Goal: Task Accomplishment & Management: Use online tool/utility

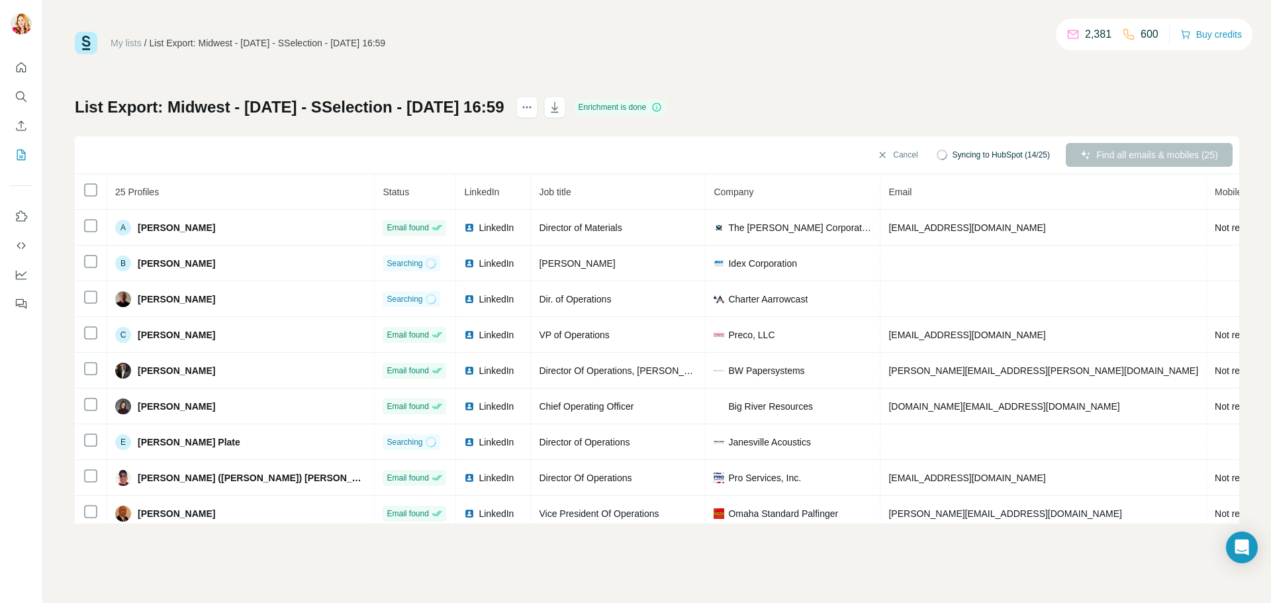
click at [579, 54] on div "My lists / List Export: Midwest - [DATE] - SSelection - [DATE] 16:59 2,381 600 …" at bounding box center [657, 278] width 1164 height 492
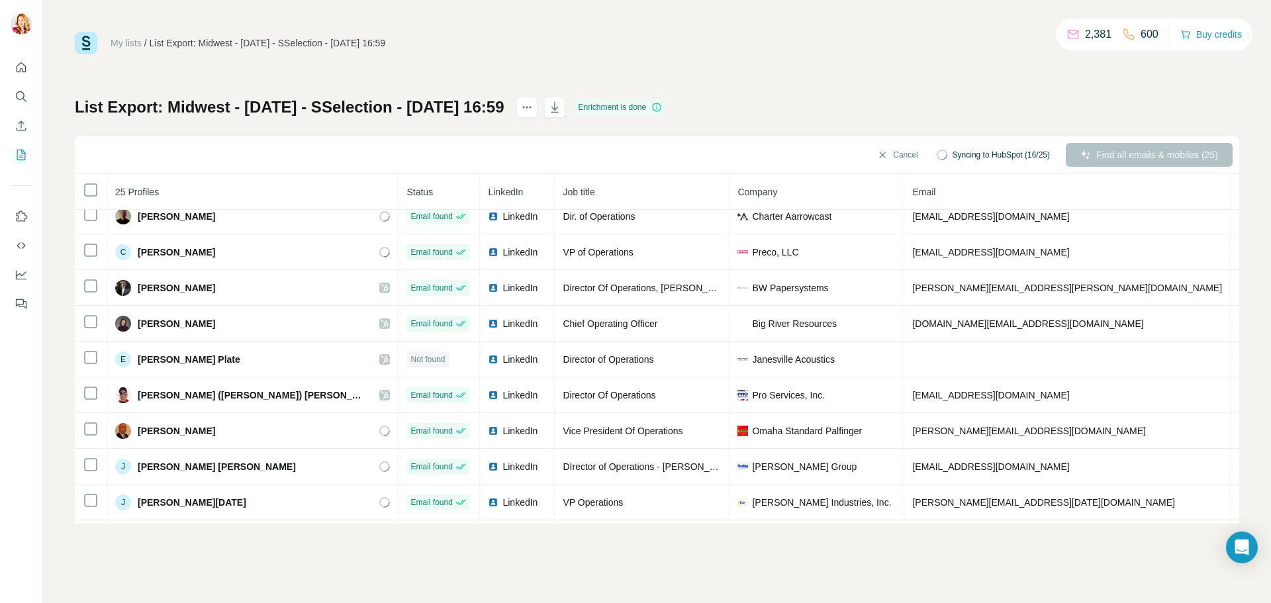
scroll to position [66, 0]
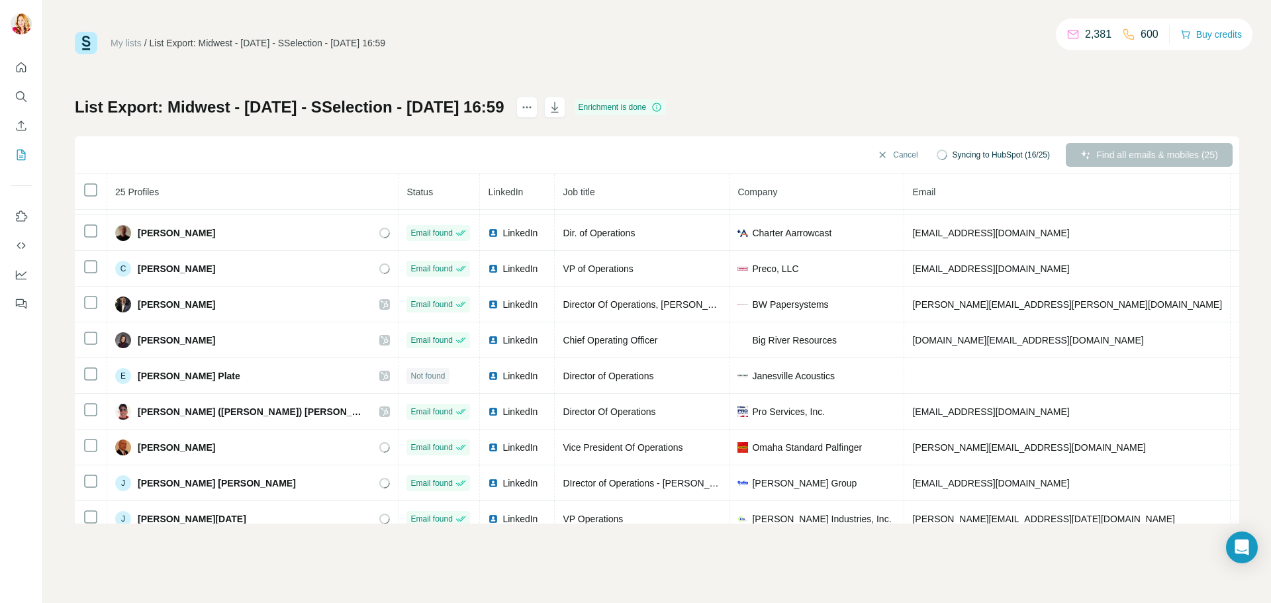
click at [997, 89] on div "My lists / List Export: Midwest - [DATE] - SSelection - [DATE] 16:59 2,381 600 …" at bounding box center [657, 278] width 1164 height 492
drag, startPoint x: 1153, startPoint y: 35, endPoint x: 1135, endPoint y: 42, distance: 19.1
click at [1140, 42] on p "600" at bounding box center [1149, 34] width 18 height 16
click at [824, 89] on div "My lists / List Export: Midwest - [DATE] - SSelection - [DATE] 16:59 2,381 600 …" at bounding box center [657, 278] width 1164 height 492
click at [21, 149] on icon "My lists" at bounding box center [21, 154] width 13 height 13
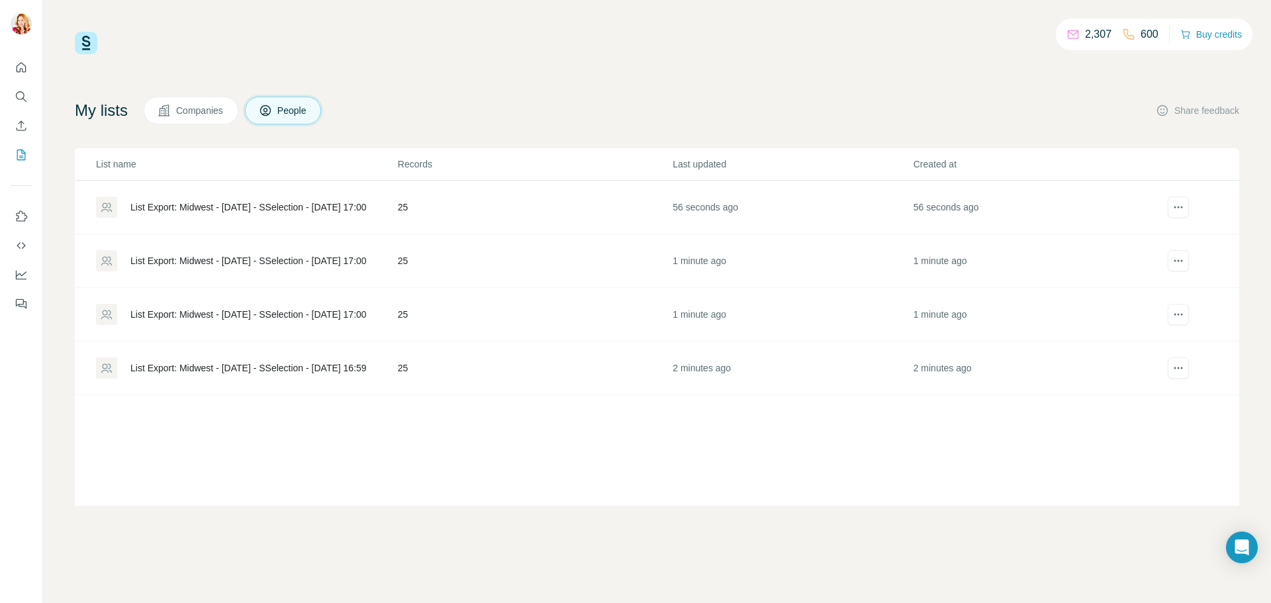
click at [669, 89] on div "2,307 600 Buy credits My lists Companies People Share feedback List name Record…" at bounding box center [657, 269] width 1164 height 474
click at [326, 368] on div "List Export: Midwest - [DATE] - SSelection - [DATE] 16:59" at bounding box center [248, 367] width 236 height 13
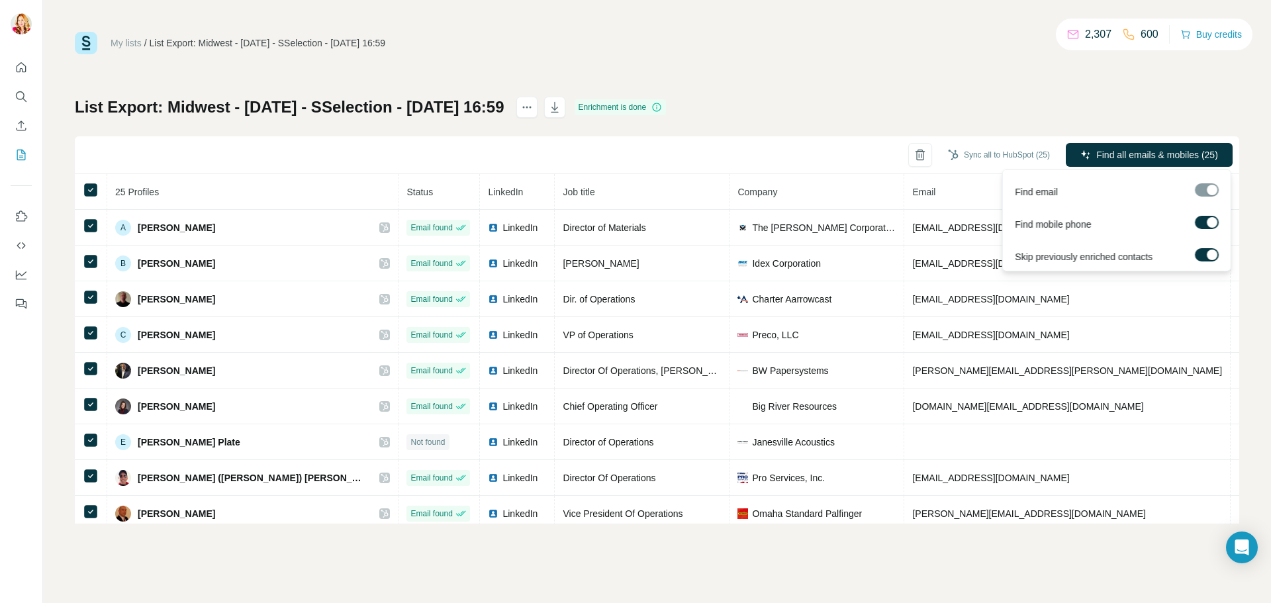
click at [1213, 255] on div at bounding box center [1211, 254] width 11 height 11
click at [1186, 149] on span "Find all emails & mobiles (25)" at bounding box center [1157, 154] width 122 height 13
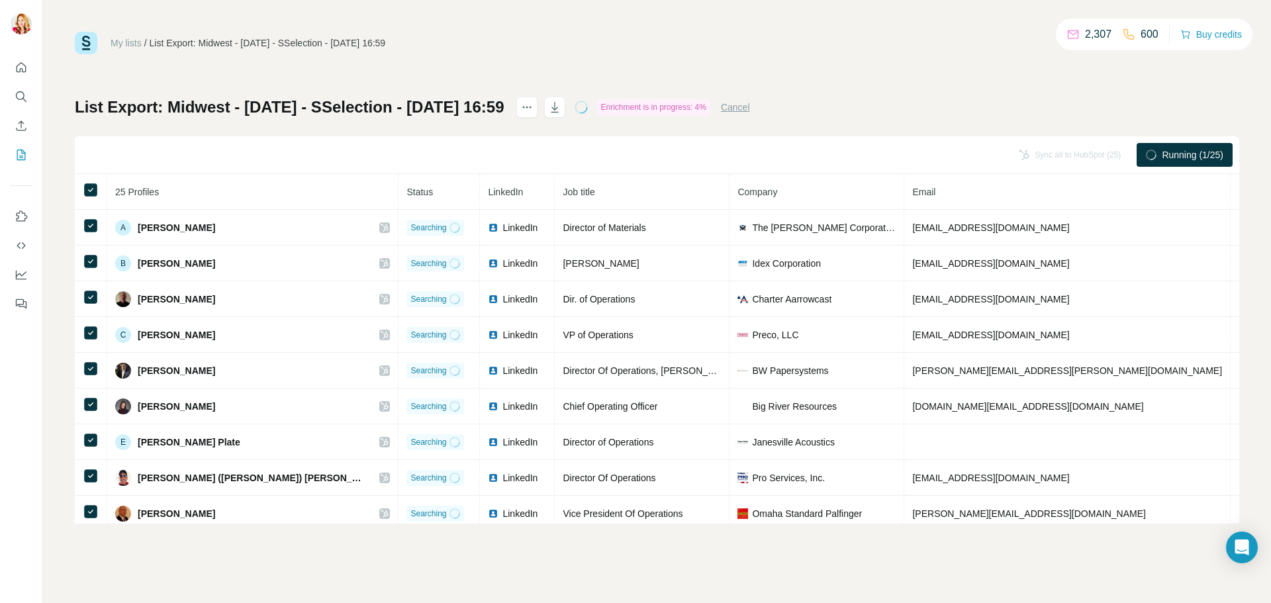
click at [1009, 78] on div "My lists / List Export: Midwest - [DATE] - SSelection - [DATE] 16:59 2,307 600 …" at bounding box center [657, 278] width 1164 height 492
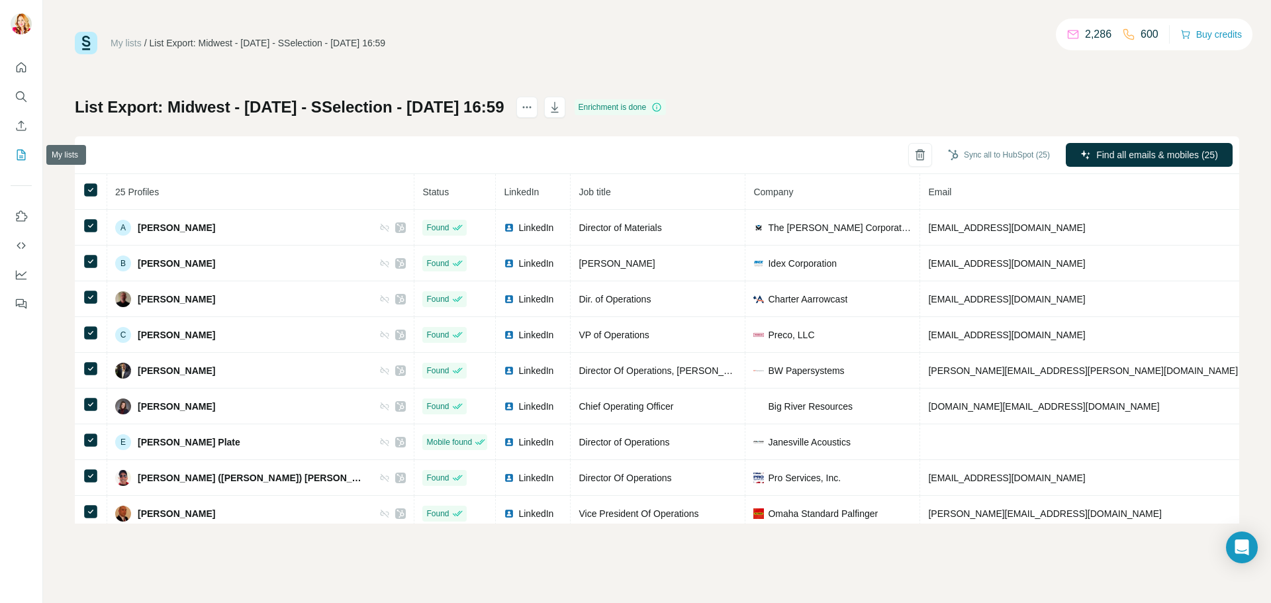
click at [20, 158] on icon "My lists" at bounding box center [21, 154] width 13 height 13
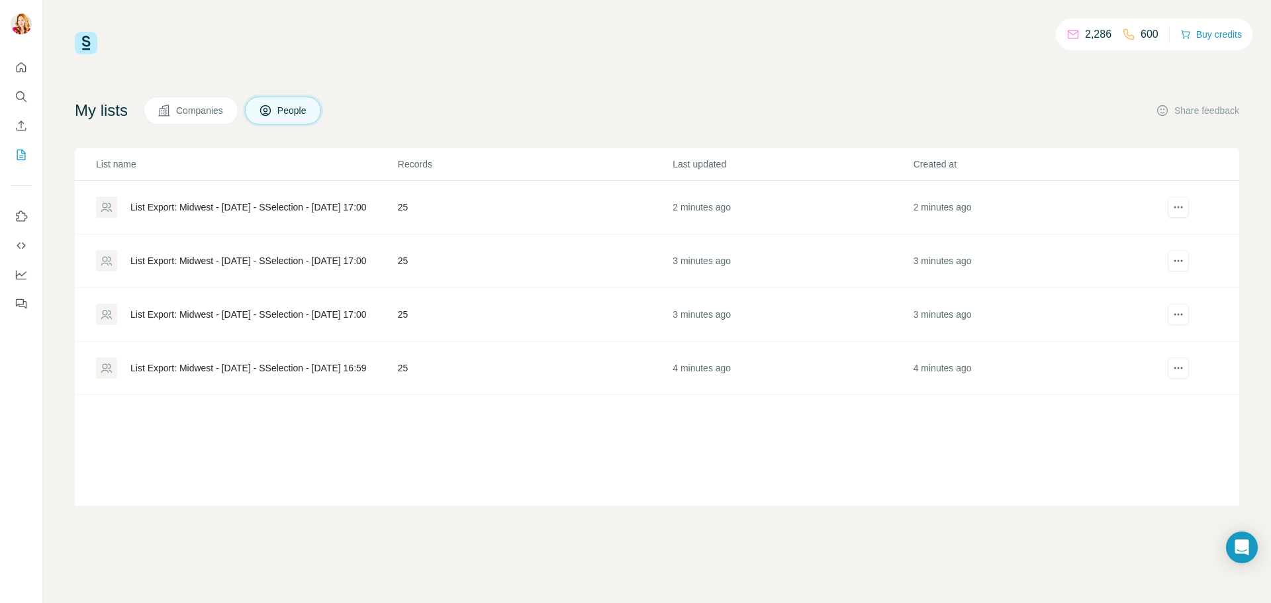
click at [214, 311] on div "List Export: Midwest - [DATE] - SSelection - [DATE] 17:00" at bounding box center [248, 314] width 236 height 13
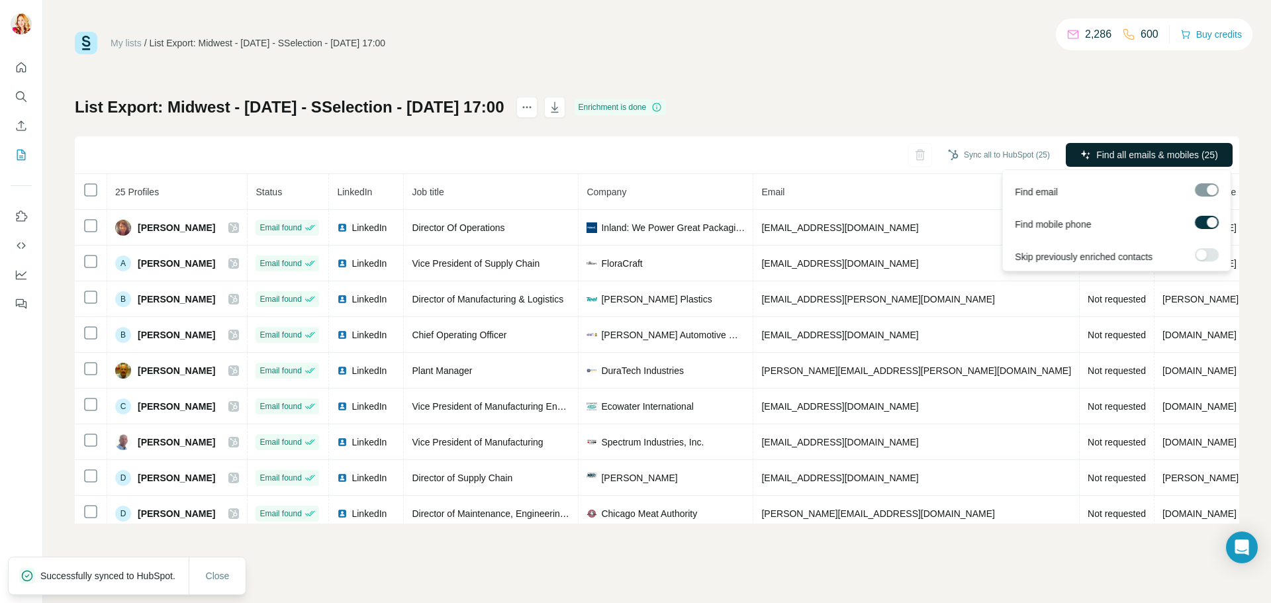
click at [1132, 158] on span "Find all emails & mobiles (25)" at bounding box center [1157, 154] width 122 height 13
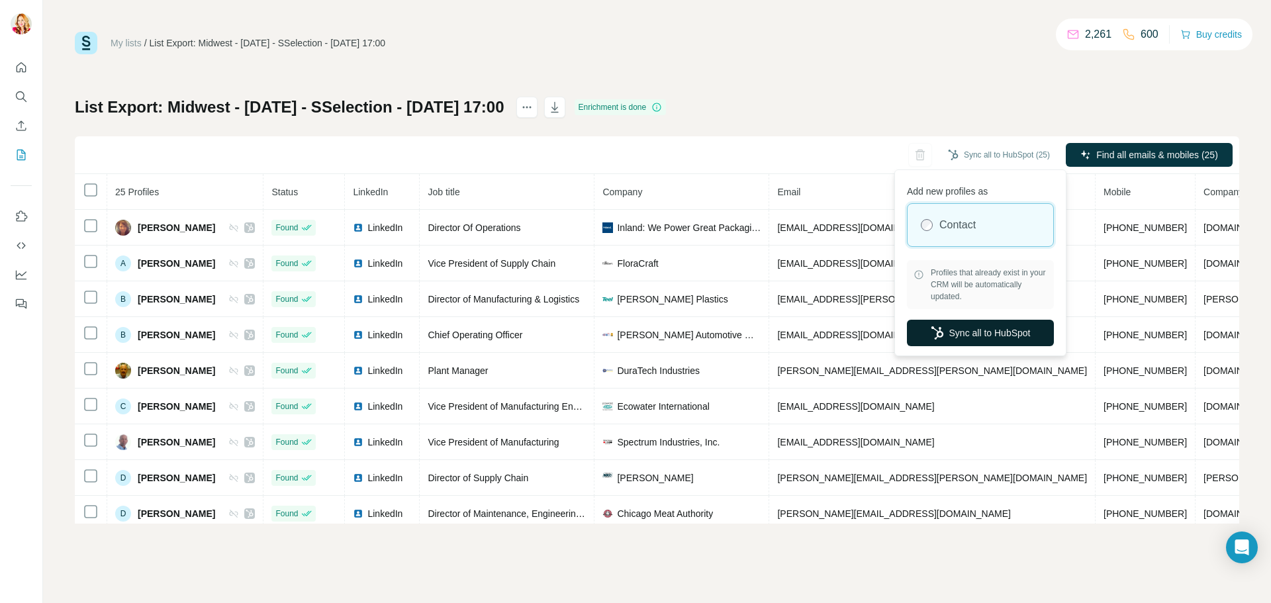
click at [1003, 330] on button "Sync all to HubSpot" at bounding box center [980, 333] width 147 height 26
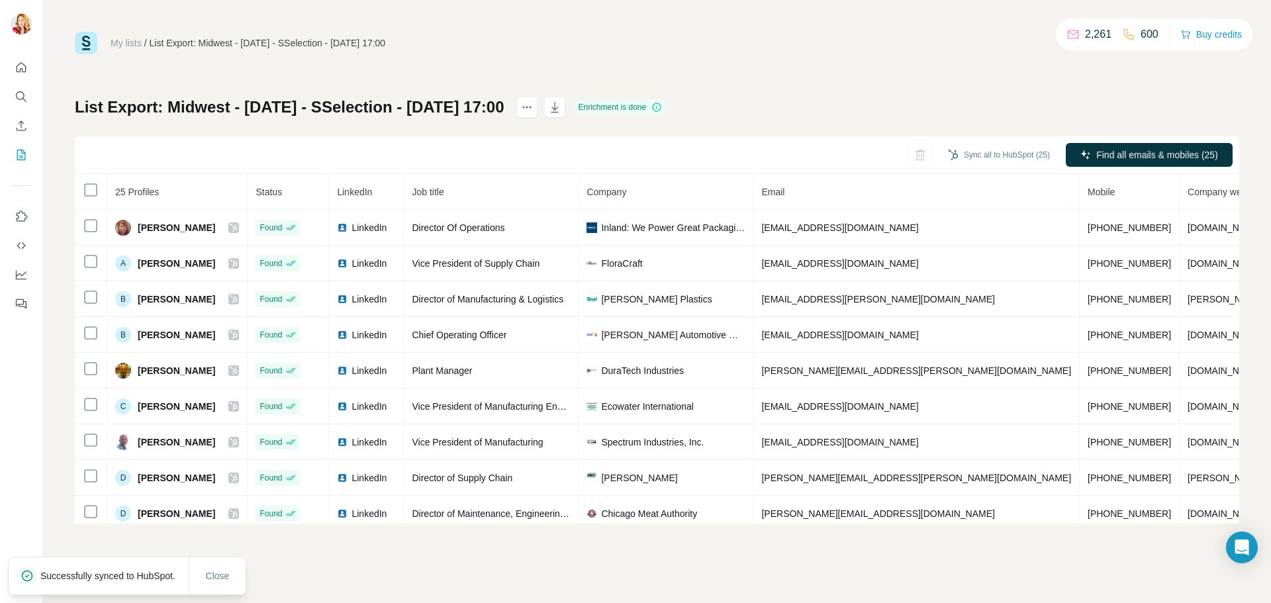
click at [126, 36] on div "My lists" at bounding box center [126, 42] width 31 height 13
click at [127, 44] on link "My lists" at bounding box center [126, 43] width 31 height 11
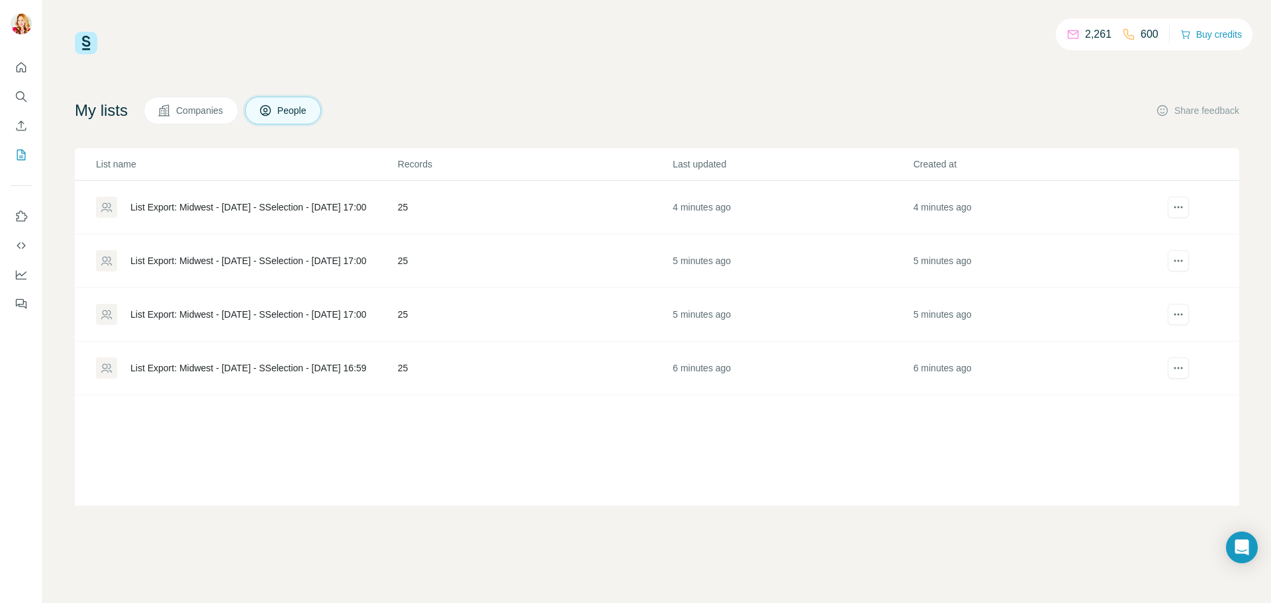
click at [286, 370] on div "List Export: Midwest - [DATE] - SSelection - [DATE] 16:59" at bounding box center [248, 367] width 236 height 13
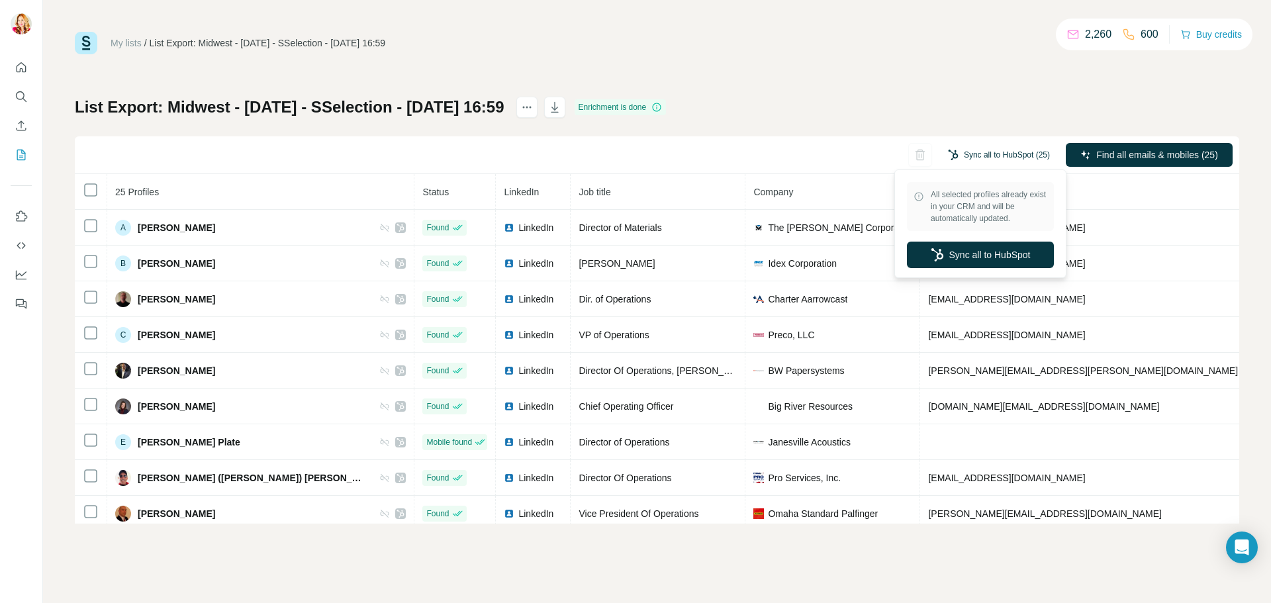
click at [999, 156] on button "Sync all to HubSpot (25)" at bounding box center [998, 155] width 120 height 20
click at [977, 263] on button "Sync all to HubSpot" at bounding box center [980, 255] width 147 height 26
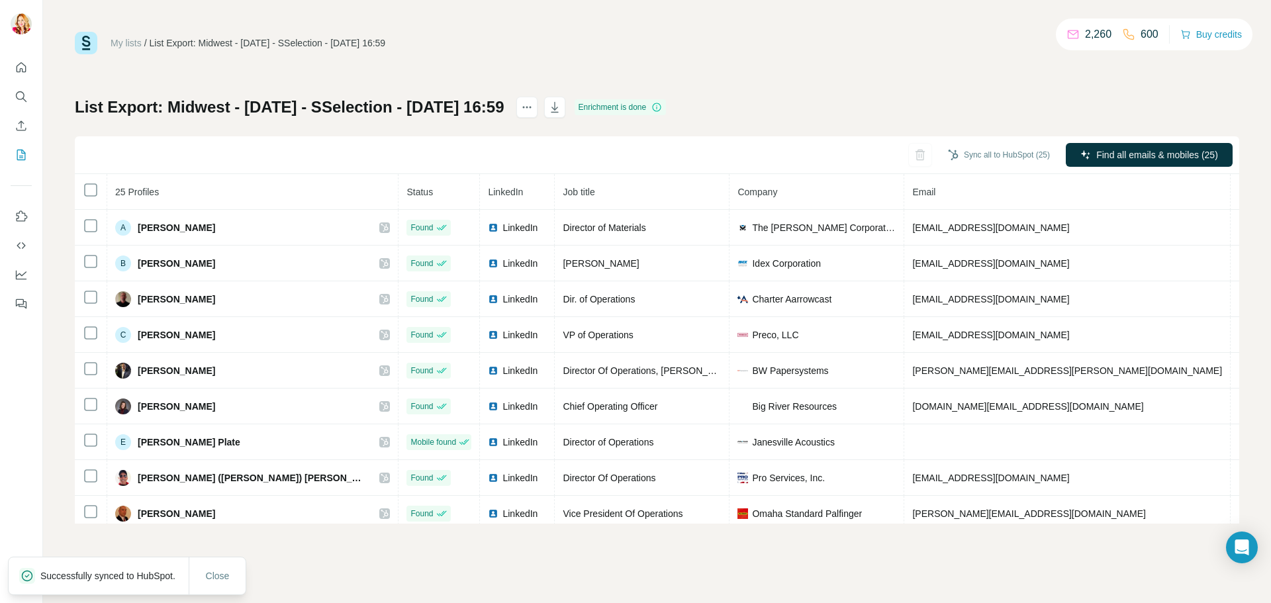
click at [127, 39] on link "My lists" at bounding box center [126, 43] width 31 height 11
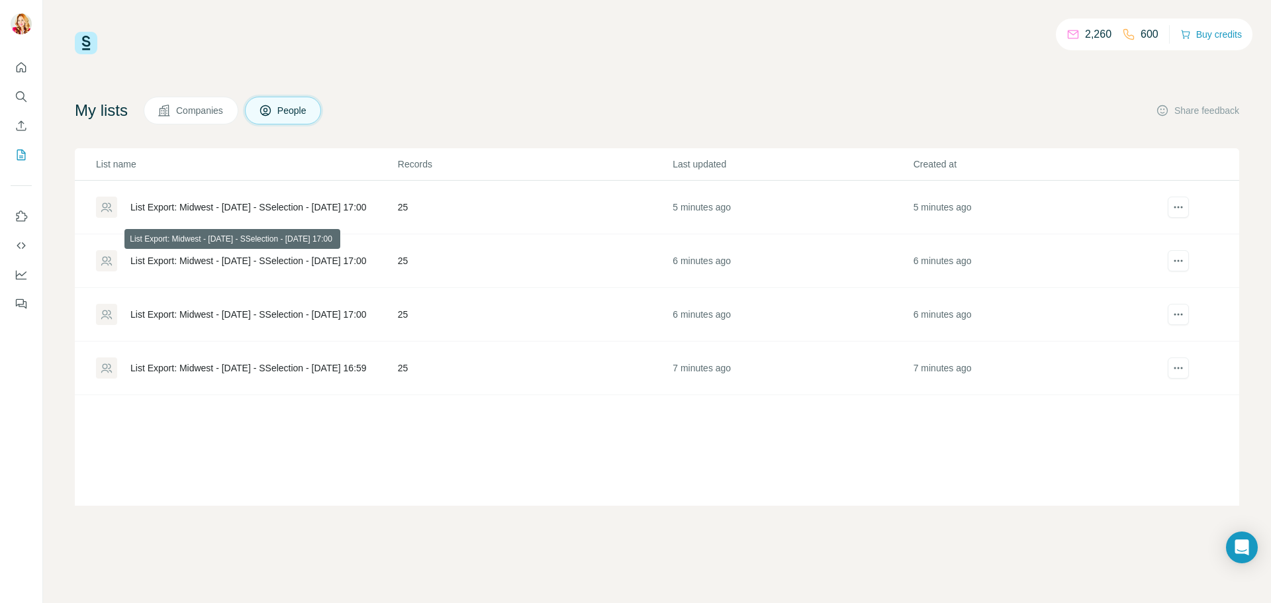
click at [272, 257] on div "List Export: Midwest - [DATE] - SSelection - [DATE] 17:00" at bounding box center [248, 260] width 236 height 13
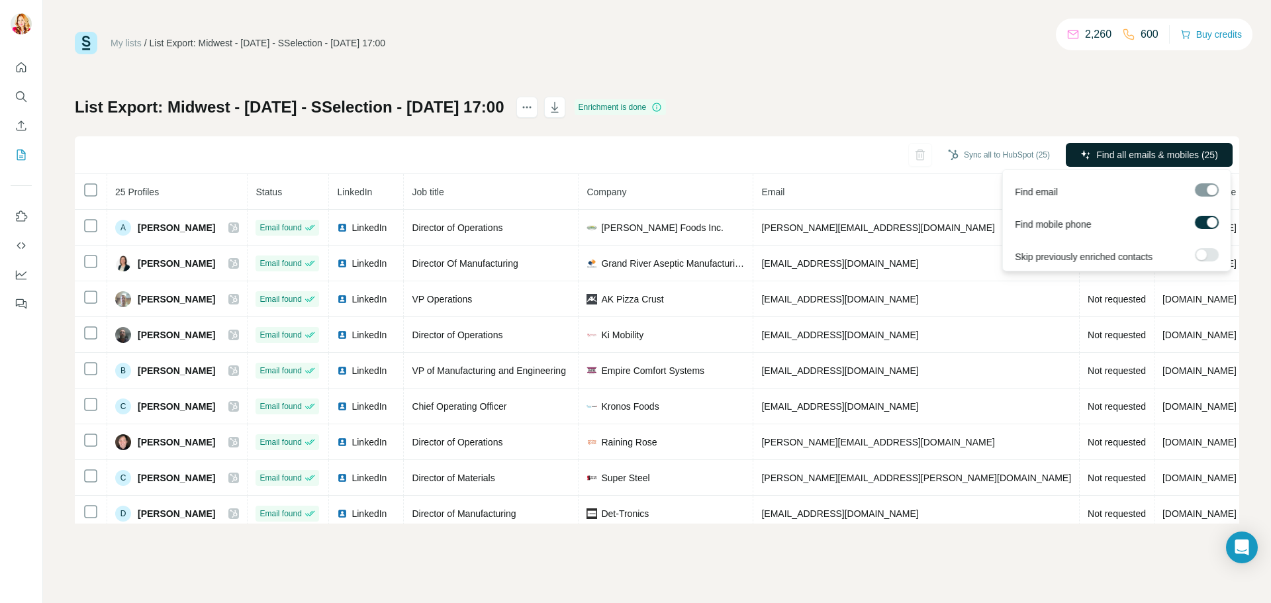
click at [1125, 148] on span "Find all emails & mobiles (25)" at bounding box center [1157, 154] width 122 height 13
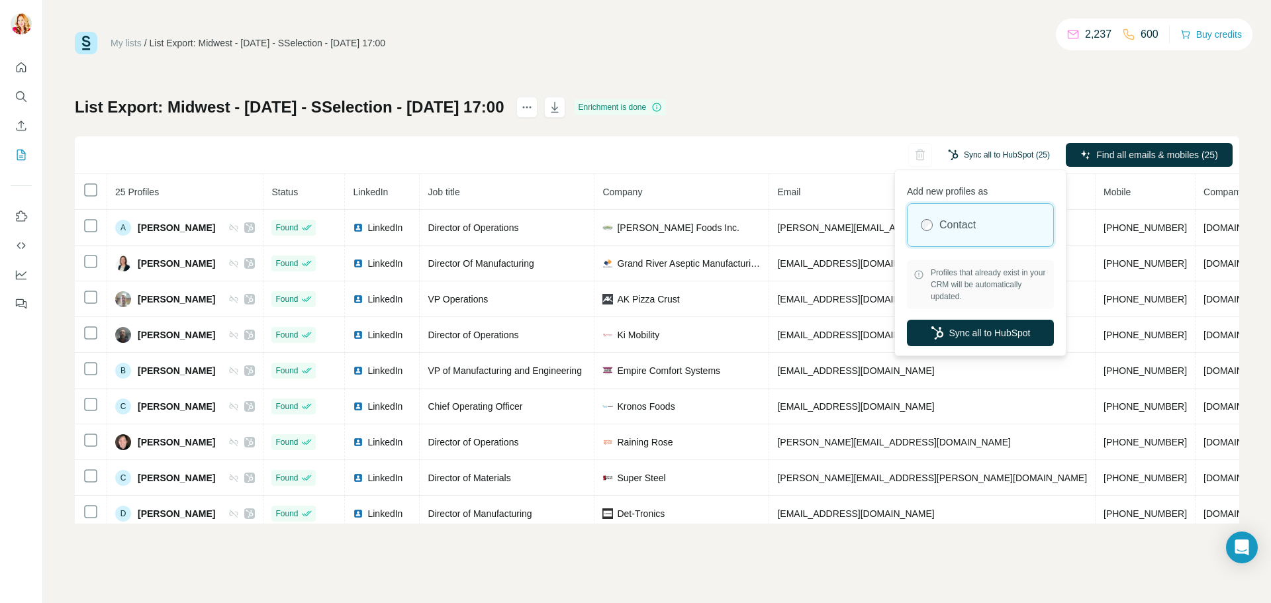
click at [1023, 150] on button "Sync all to HubSpot (25)" at bounding box center [998, 155] width 120 height 20
click at [955, 334] on button "Sync all to HubSpot" at bounding box center [980, 333] width 147 height 26
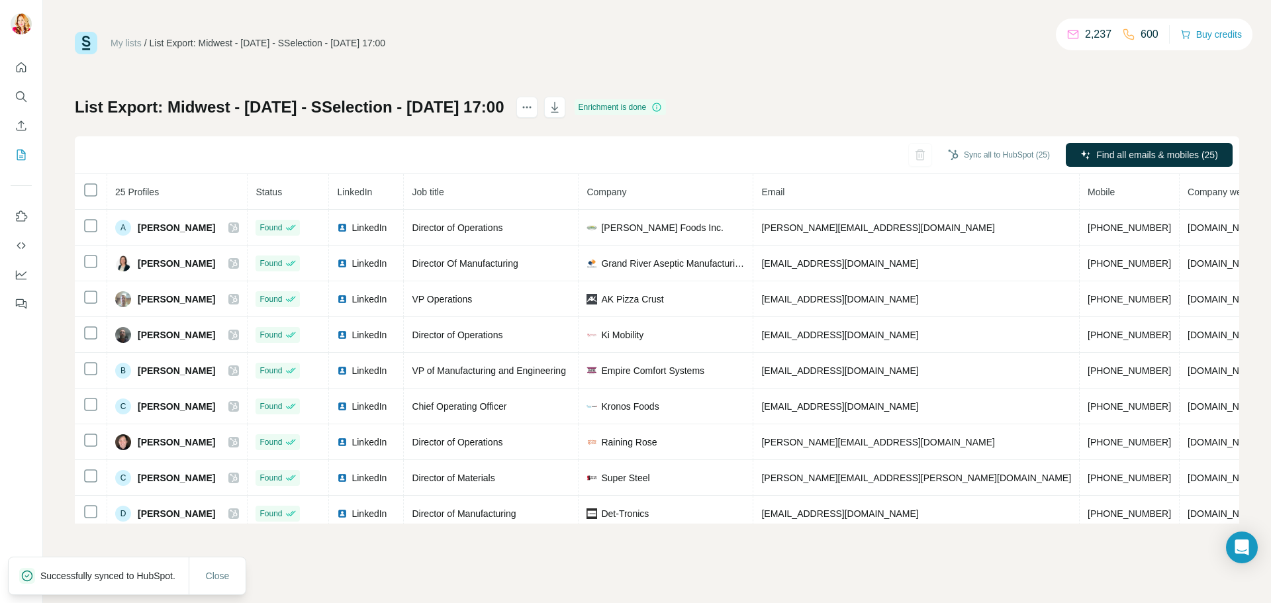
click at [118, 42] on link "My lists" at bounding box center [126, 43] width 31 height 11
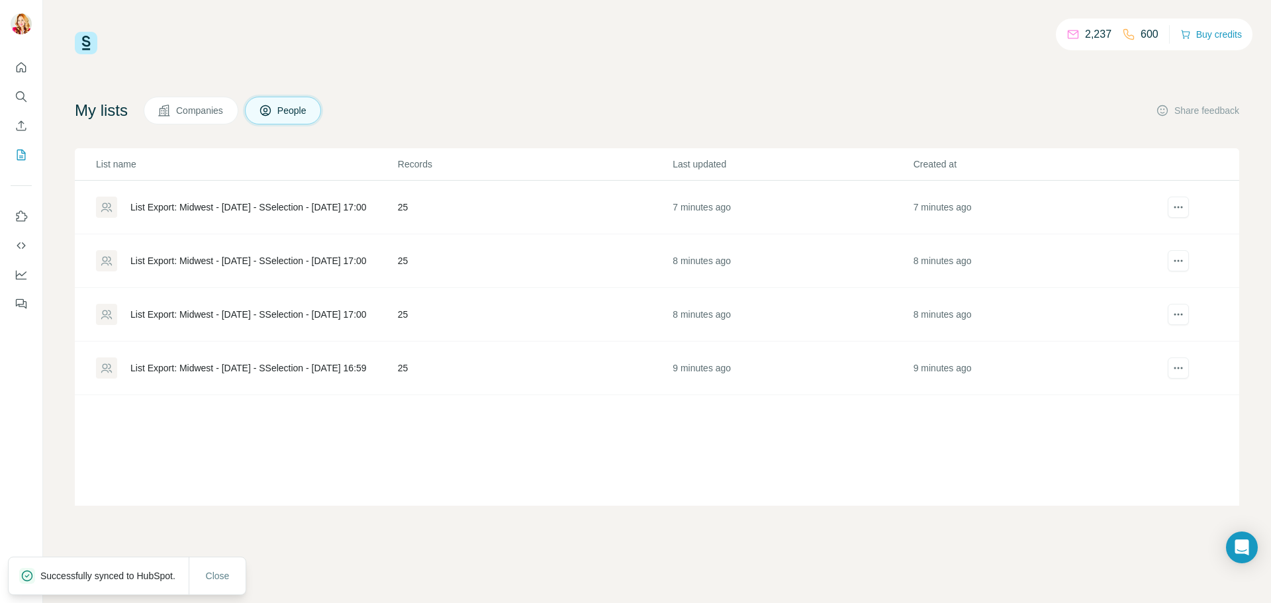
click at [233, 209] on div "List Export: Midwest - [DATE] - SSelection - [DATE] 17:00" at bounding box center [248, 207] width 236 height 13
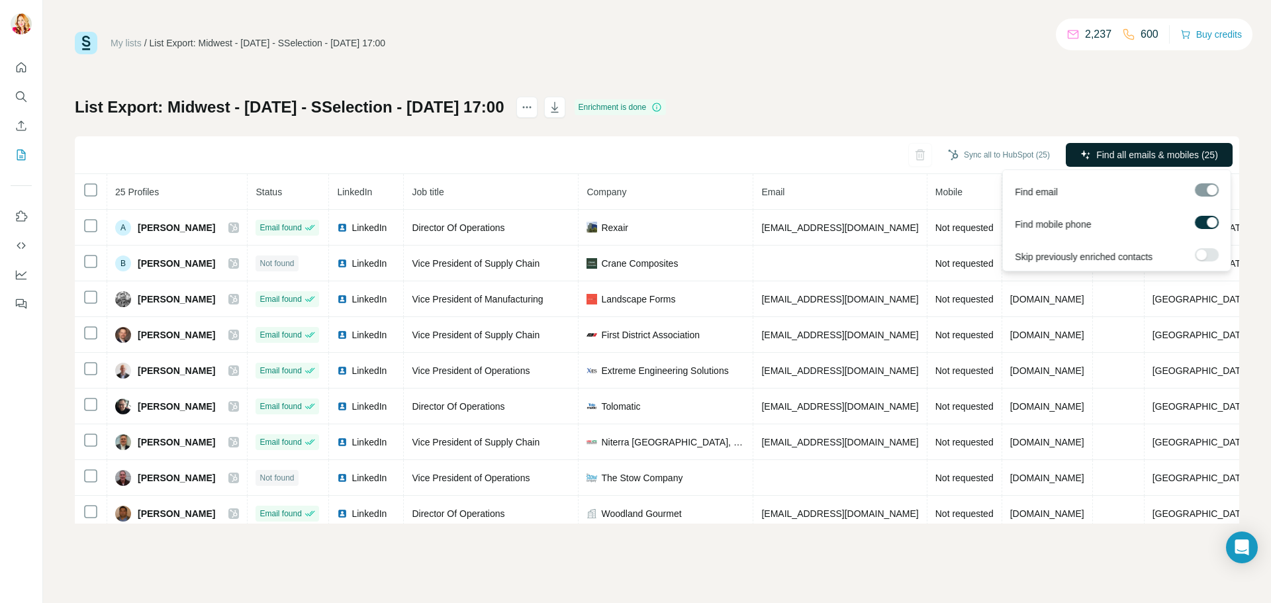
click at [1145, 148] on button "Find all emails & mobiles (25)" at bounding box center [1148, 155] width 167 height 24
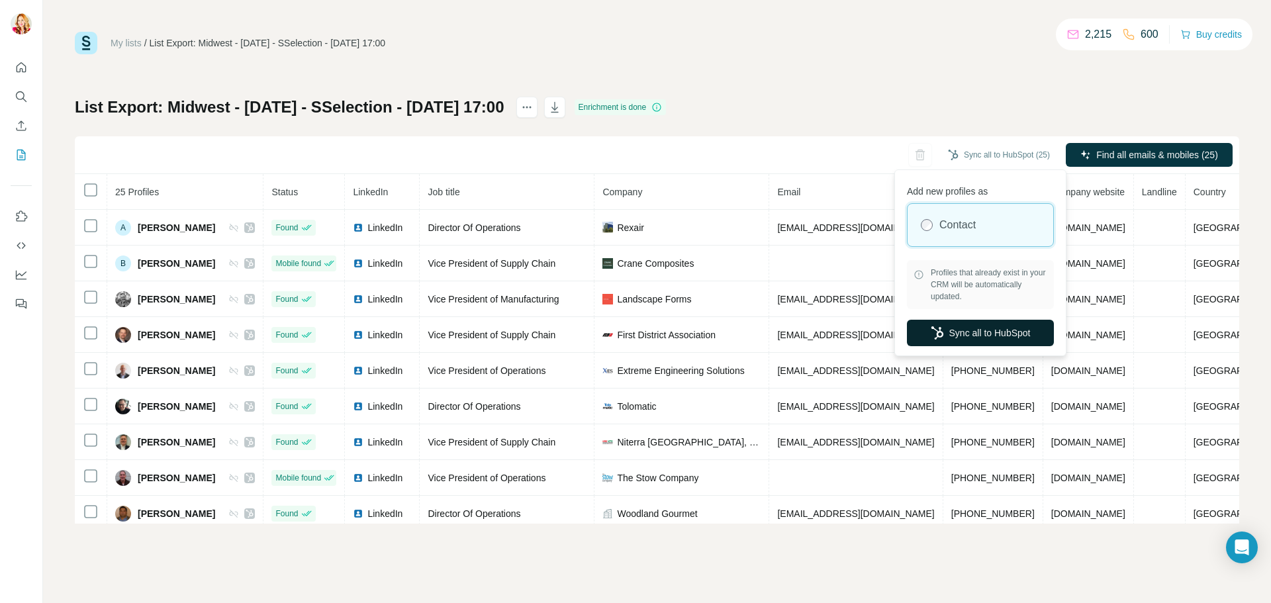
click at [986, 331] on button "Sync all to HubSpot" at bounding box center [980, 333] width 147 height 26
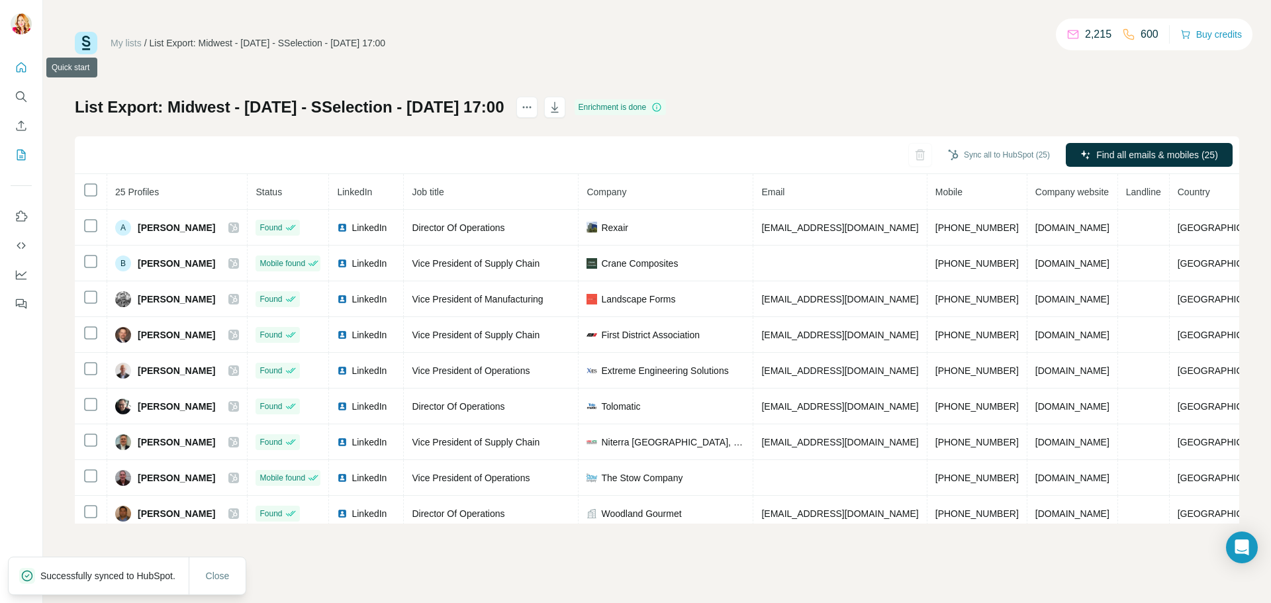
click at [19, 72] on icon "Quick start" at bounding box center [22, 67] width 10 height 10
